Goal: Check status: Check status

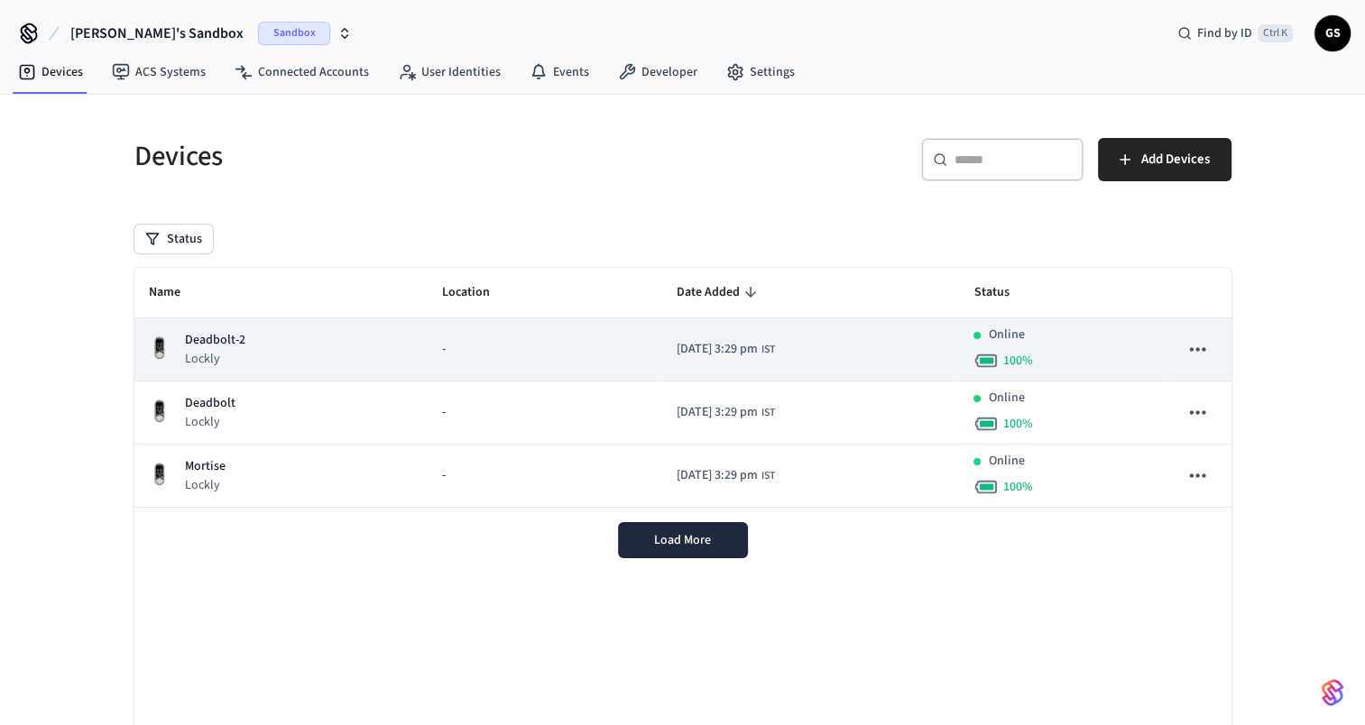
click at [428, 344] on td "-" at bounding box center [545, 350] width 235 height 63
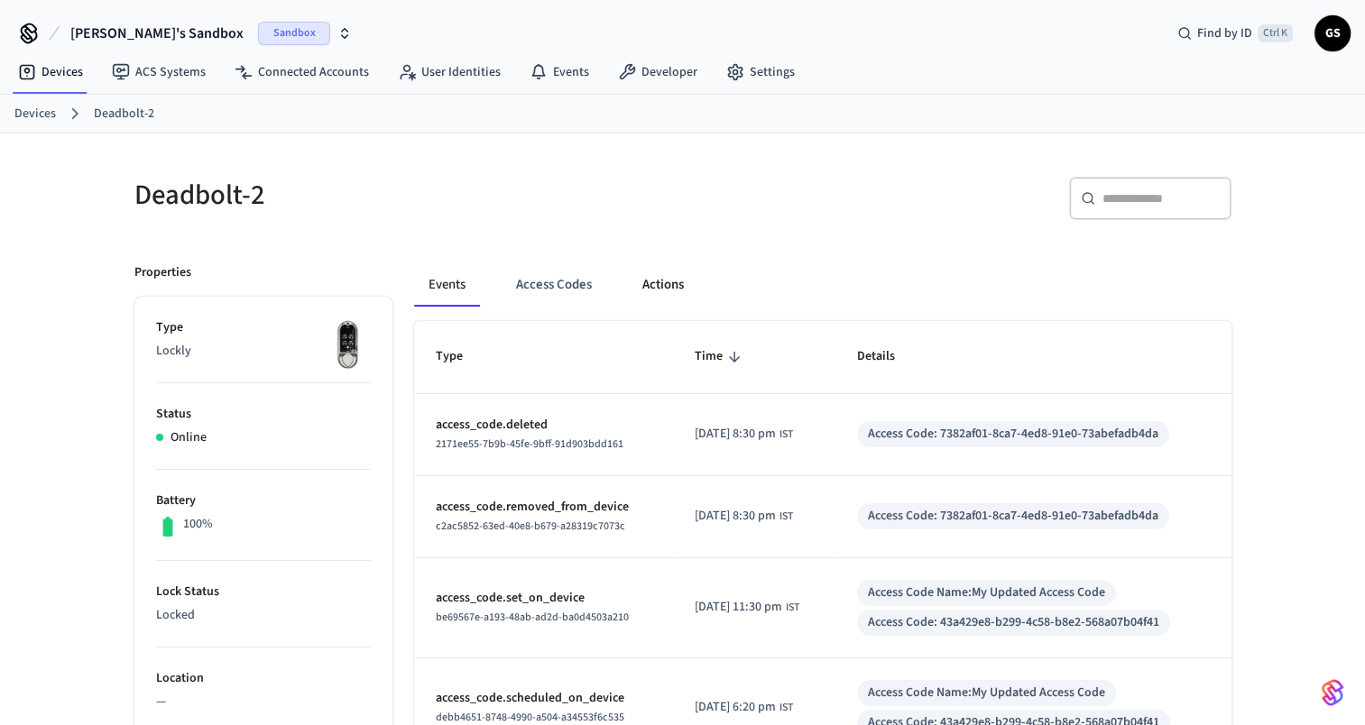
click at [655, 292] on button "Actions" at bounding box center [663, 284] width 70 height 43
